Goal: Navigation & Orientation: Find specific page/section

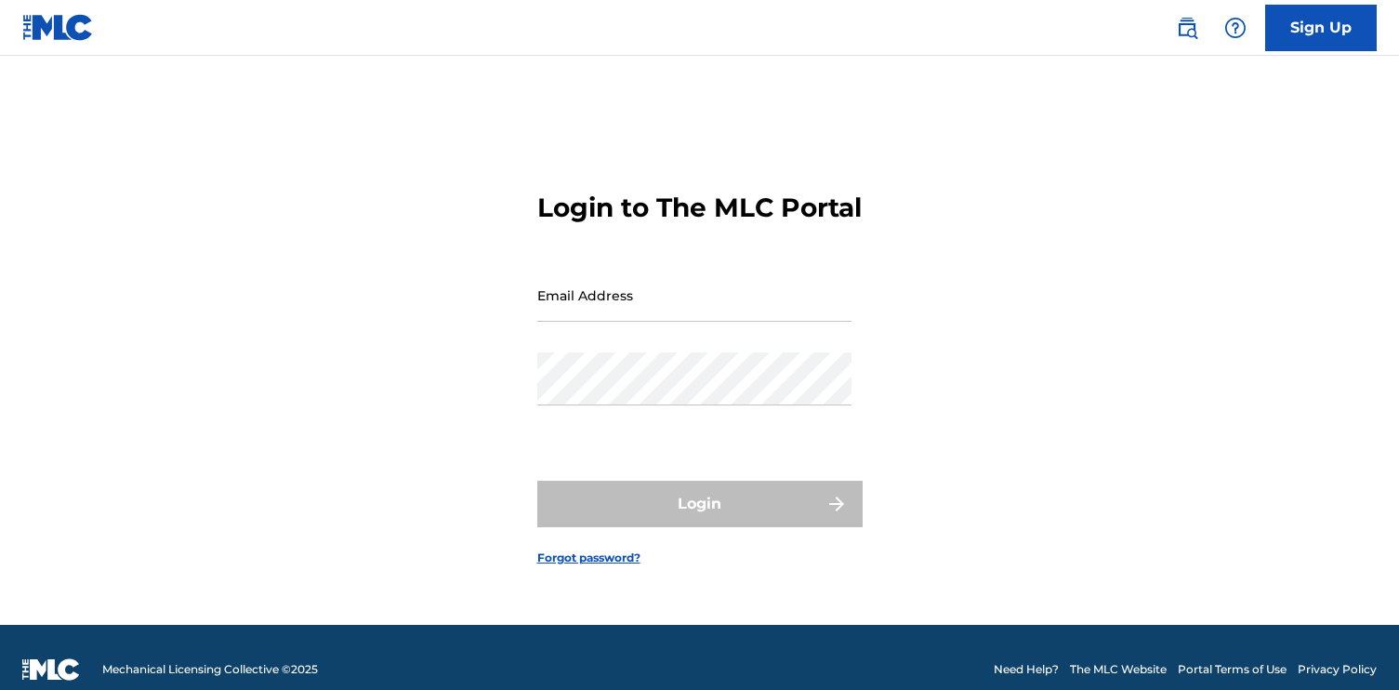
click at [643, 319] on input "Email Address" at bounding box center [694, 295] width 314 height 53
type input "[EMAIL_ADDRESS][DOMAIN_NAME]"
click at [644, 424] on div "Password" at bounding box center [694, 394] width 314 height 84
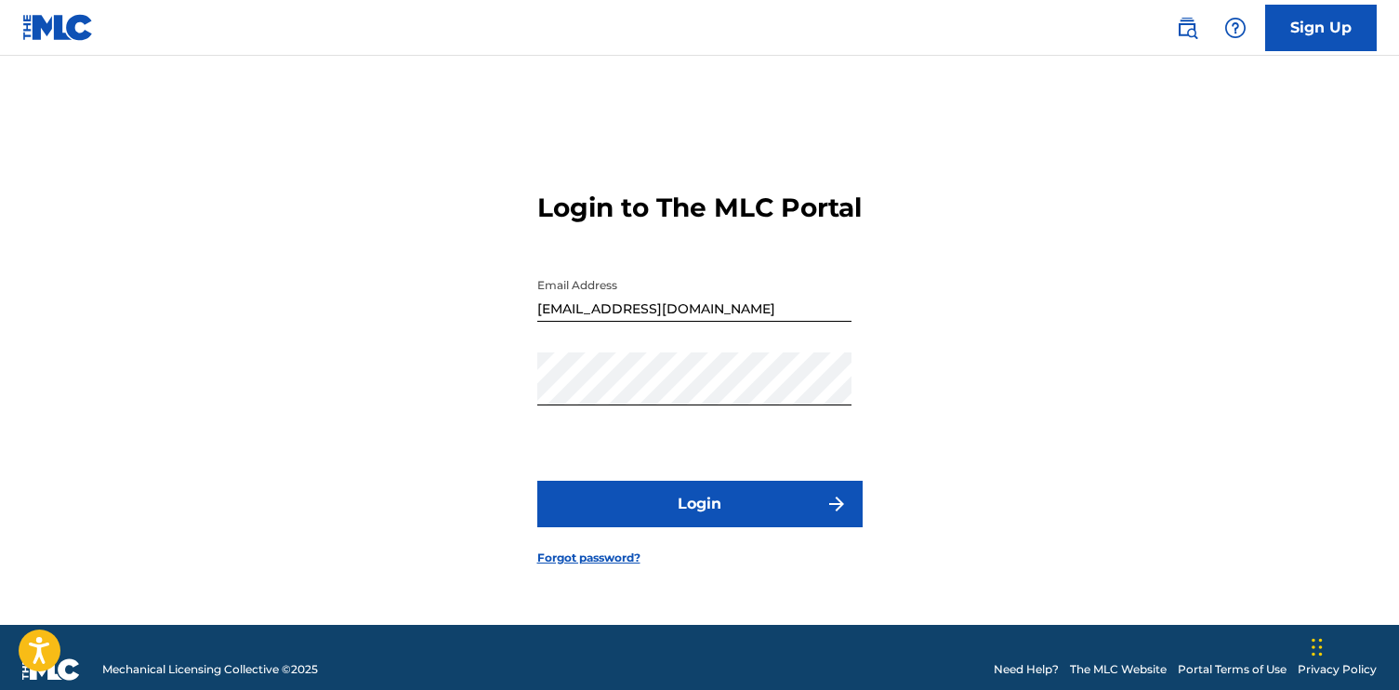
click at [654, 491] on form "Login to The MLC Portal Email Address [EMAIL_ADDRESS][DOMAIN_NAME] Password Log…" at bounding box center [699, 363] width 325 height 522
click at [654, 506] on button "Login" at bounding box center [699, 503] width 325 height 46
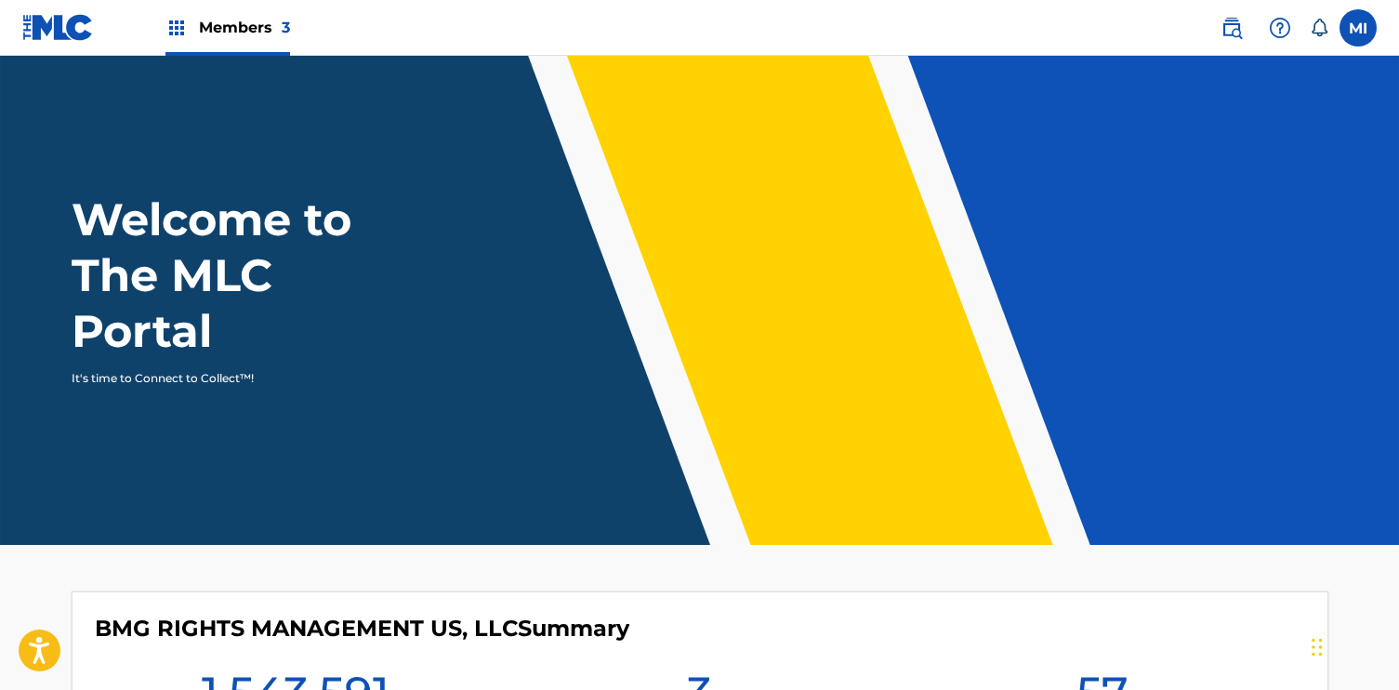
click at [199, 41] on div "Members 3" at bounding box center [227, 27] width 125 height 55
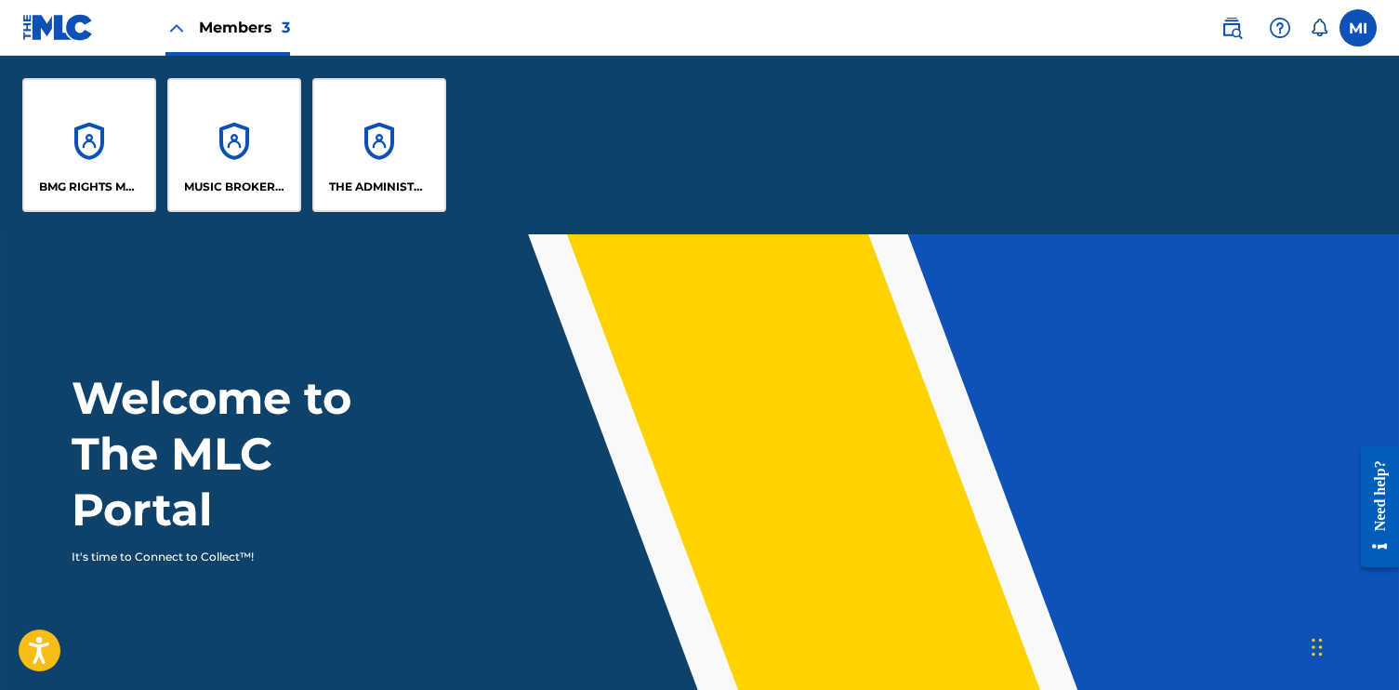
click at [209, 146] on div "MUSIC BROKERS PUBLISHING" at bounding box center [234, 145] width 134 height 134
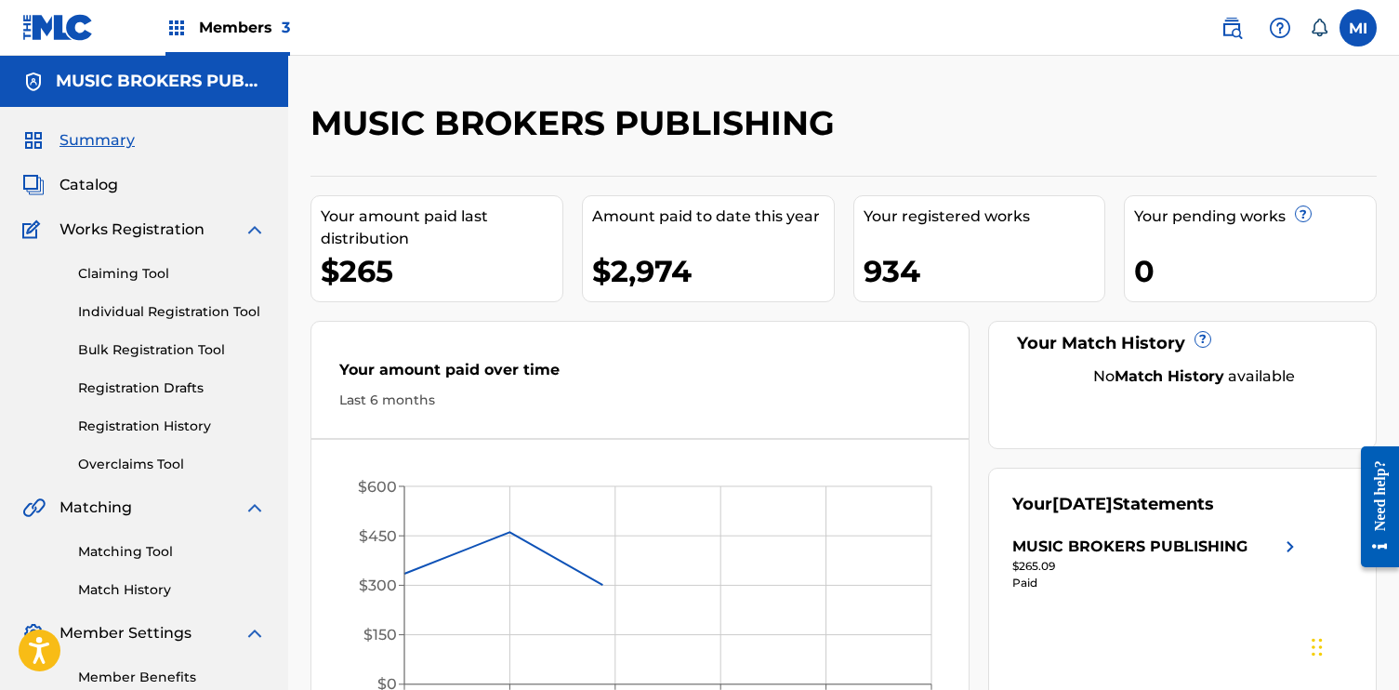
scroll to position [51, 0]
